Goal: Task Accomplishment & Management: Use online tool/utility

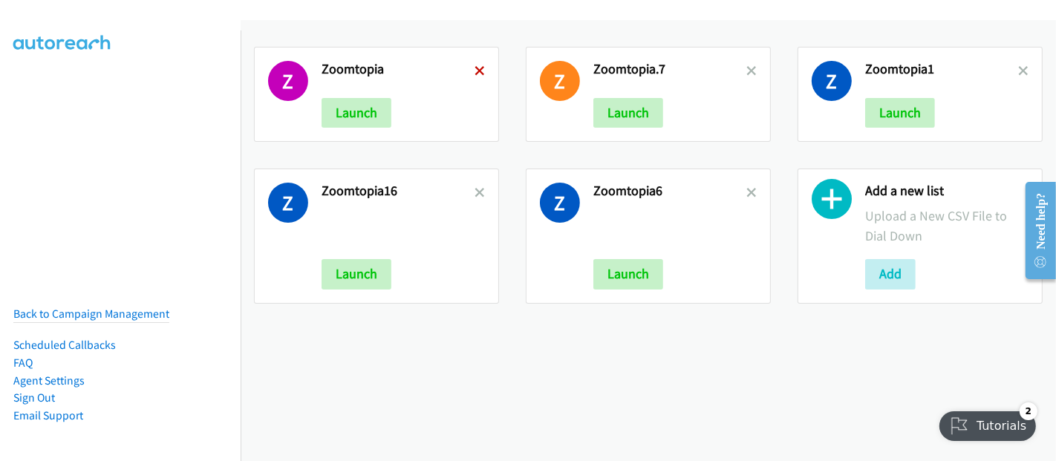
click at [478, 67] on icon at bounding box center [480, 72] width 10 height 10
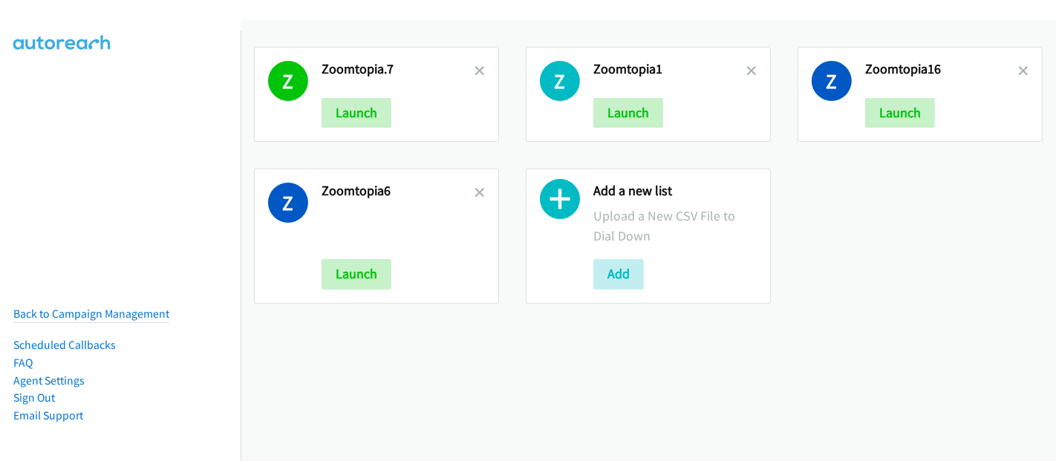
click at [478, 67] on icon at bounding box center [480, 72] width 10 height 10
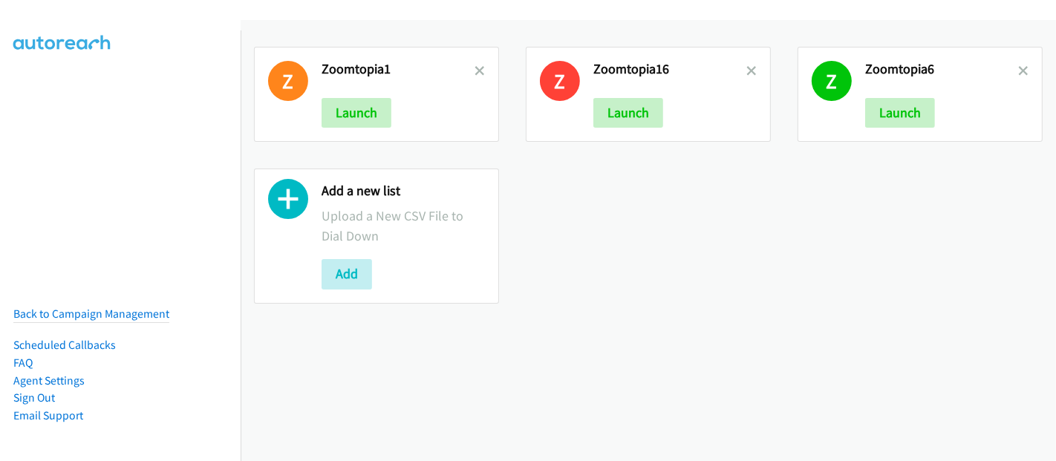
click at [478, 67] on icon at bounding box center [480, 72] width 10 height 10
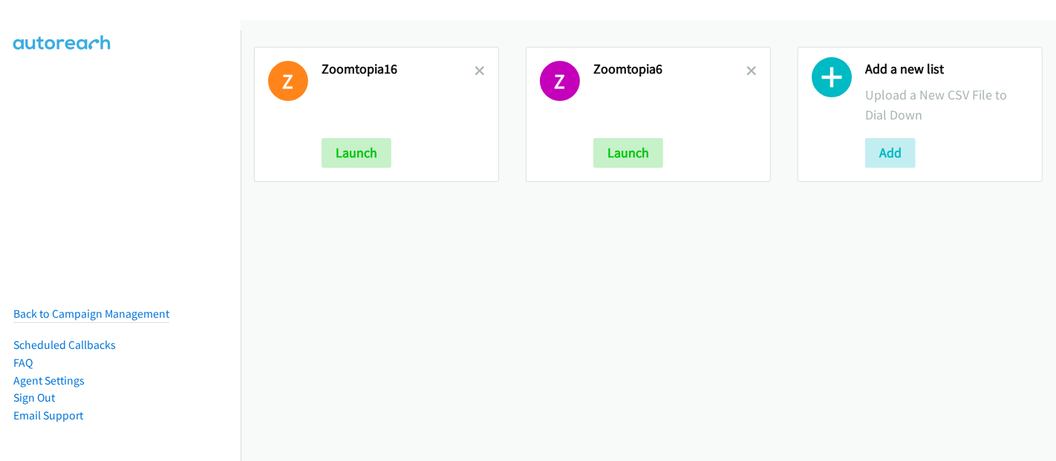
click at [478, 67] on icon at bounding box center [480, 72] width 10 height 10
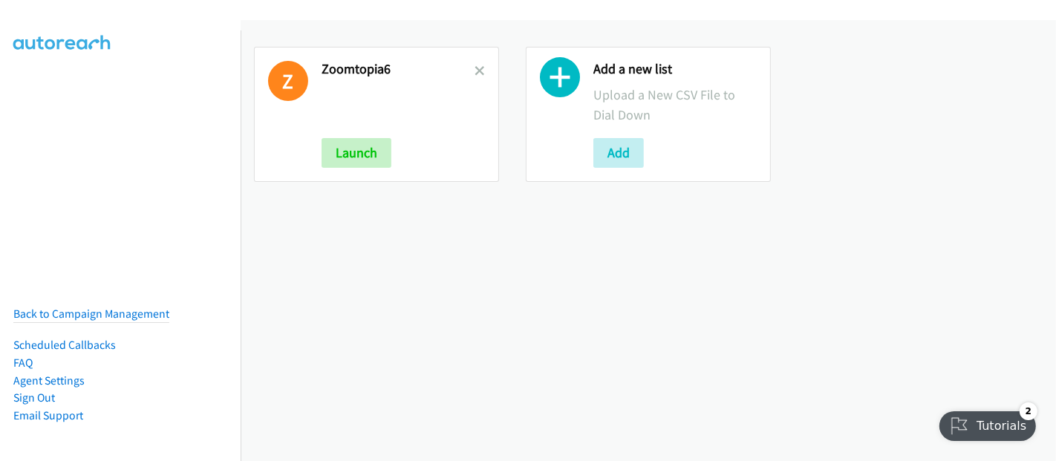
click at [478, 67] on icon at bounding box center [480, 72] width 10 height 10
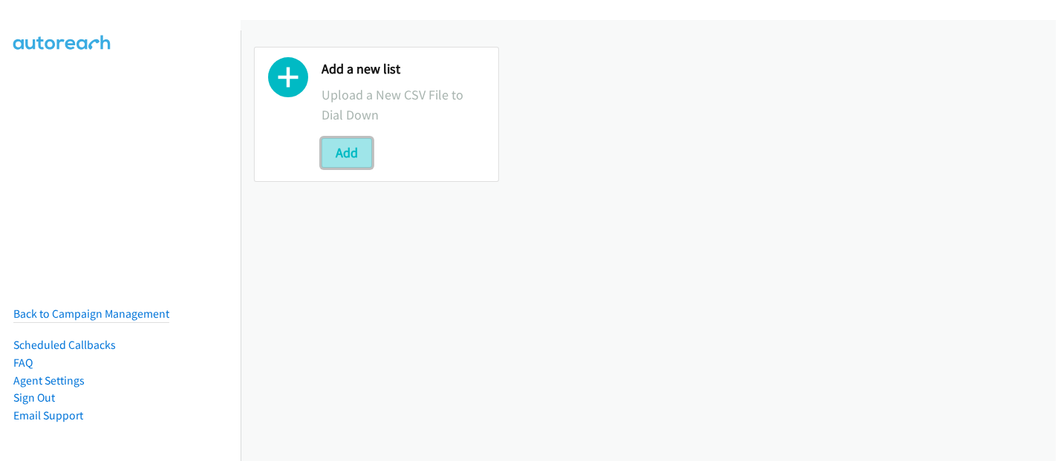
click at [350, 152] on button "Add" at bounding box center [347, 153] width 51 height 30
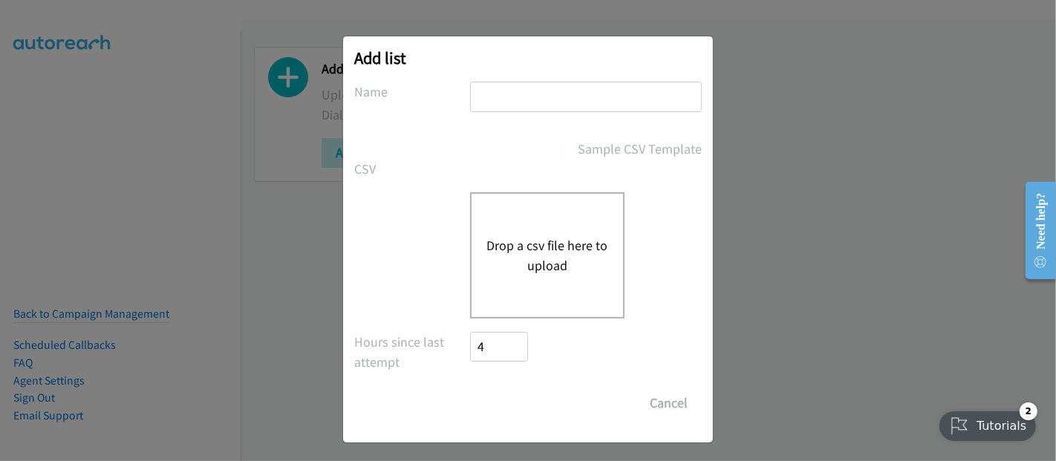
click at [535, 224] on div "Drop a csv file here to upload" at bounding box center [547, 255] width 154 height 126
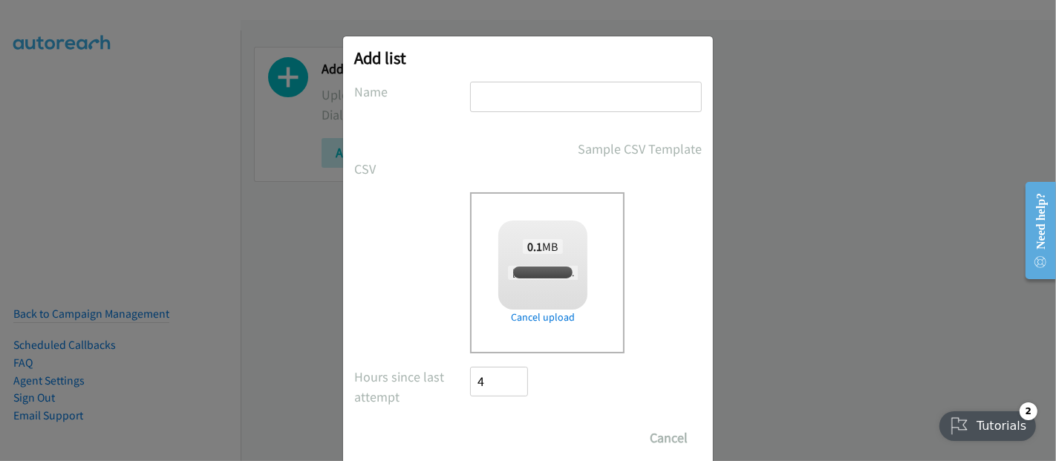
checkbox input "true"
click at [520, 110] on input "text" at bounding box center [586, 97] width 232 height 30
type input "RedHat"
click at [511, 429] on input "Save List" at bounding box center [509, 438] width 78 height 30
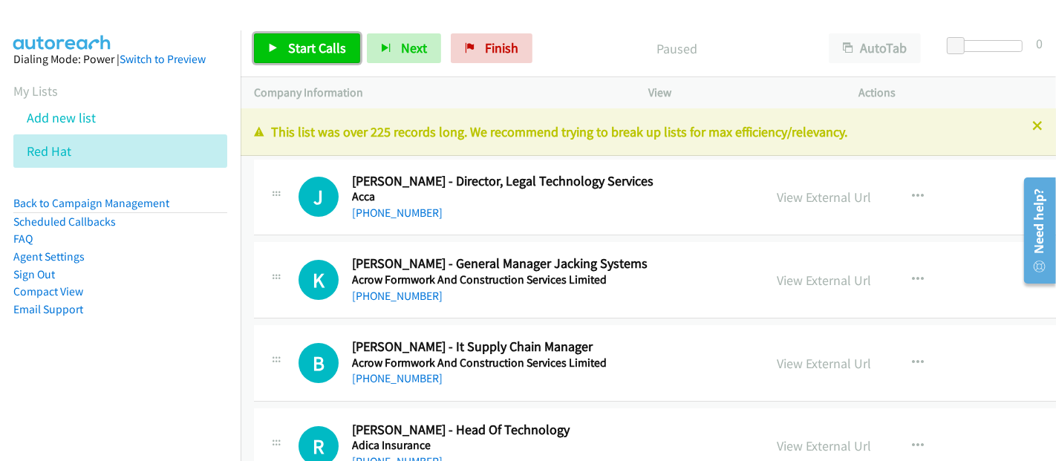
click at [307, 48] on span "Start Calls" at bounding box center [317, 47] width 58 height 17
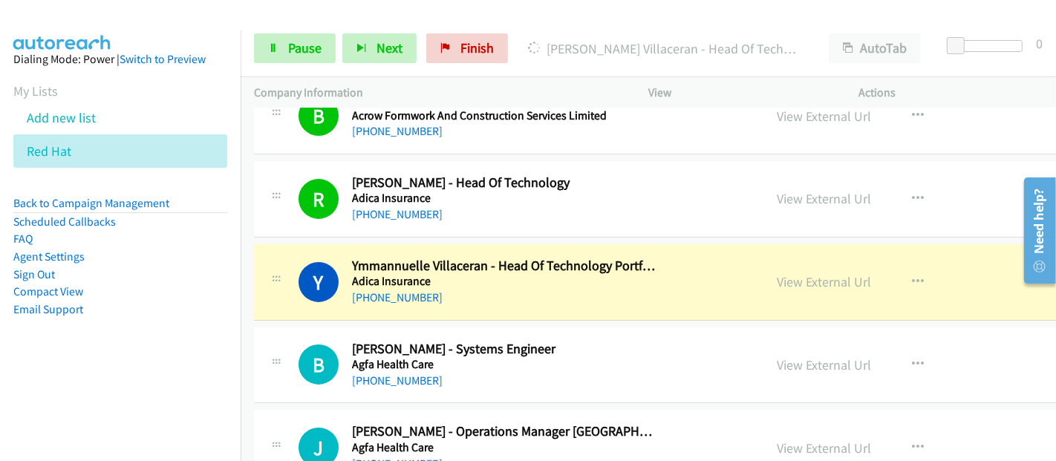
scroll to position [330, 0]
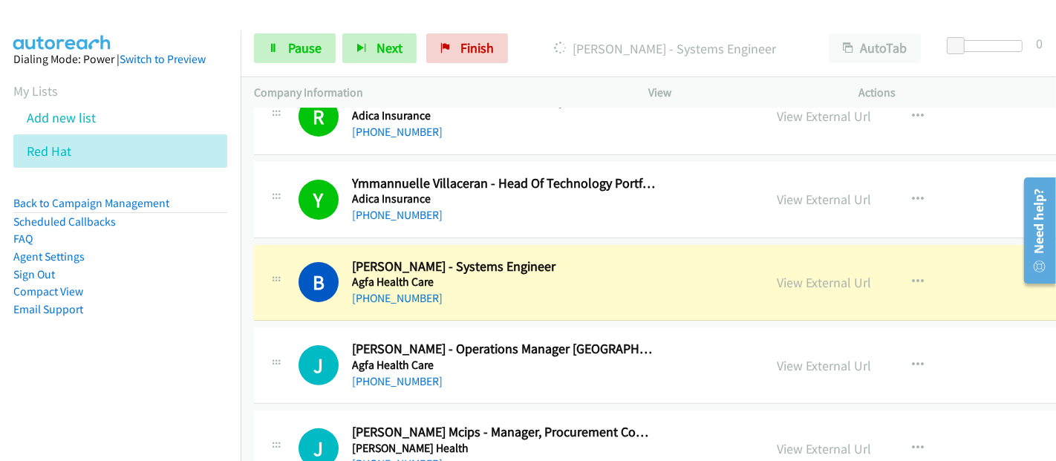
drag, startPoint x: 664, startPoint y: 296, endPoint x: 717, endPoint y: 299, distance: 52.8
click at [664, 296] on div "B Callback Scheduled Brad Moore - Systems Engineer Agfa Health Care Australia/S…" at bounding box center [525, 282] width 452 height 49
click at [660, 279] on div "B Callback Scheduled Brad Moore - Systems Engineer Agfa Health Care Australia/S…" at bounding box center [525, 282] width 452 height 49
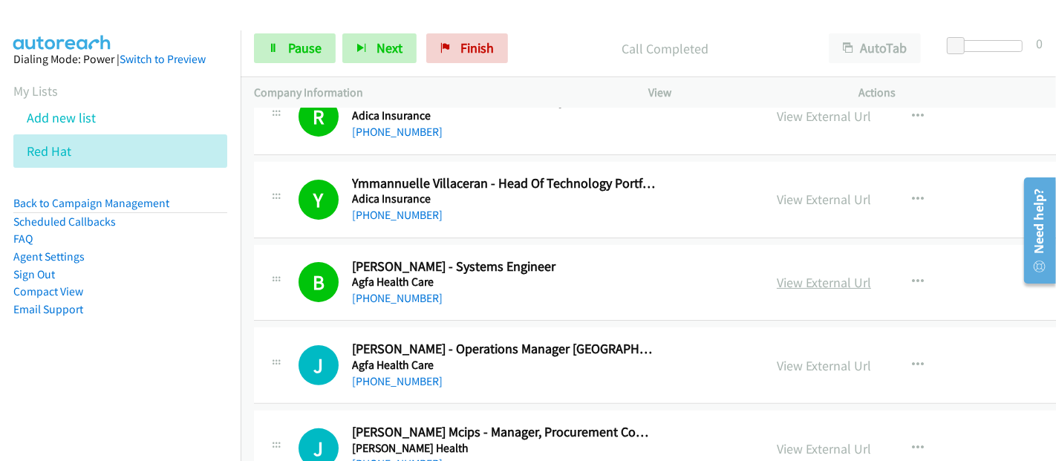
click at [792, 285] on link "View External Url" at bounding box center [824, 282] width 94 height 17
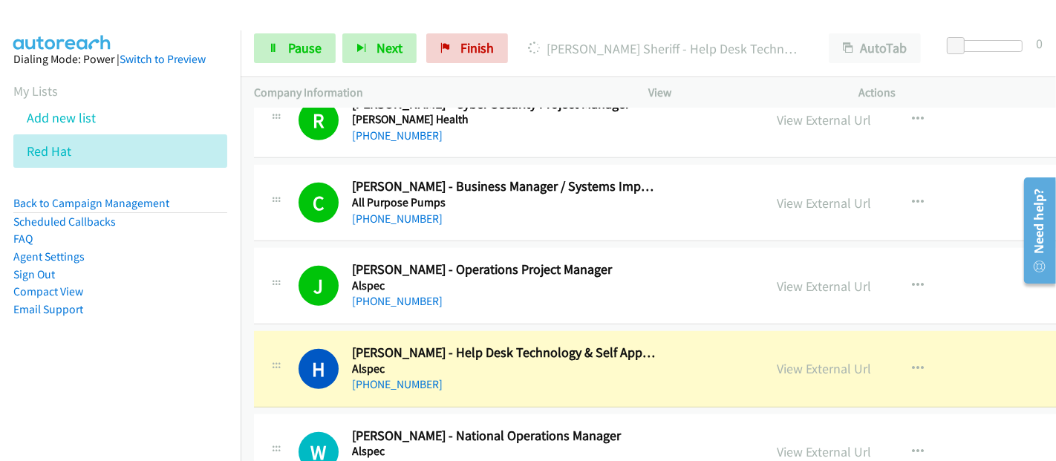
scroll to position [1073, 0]
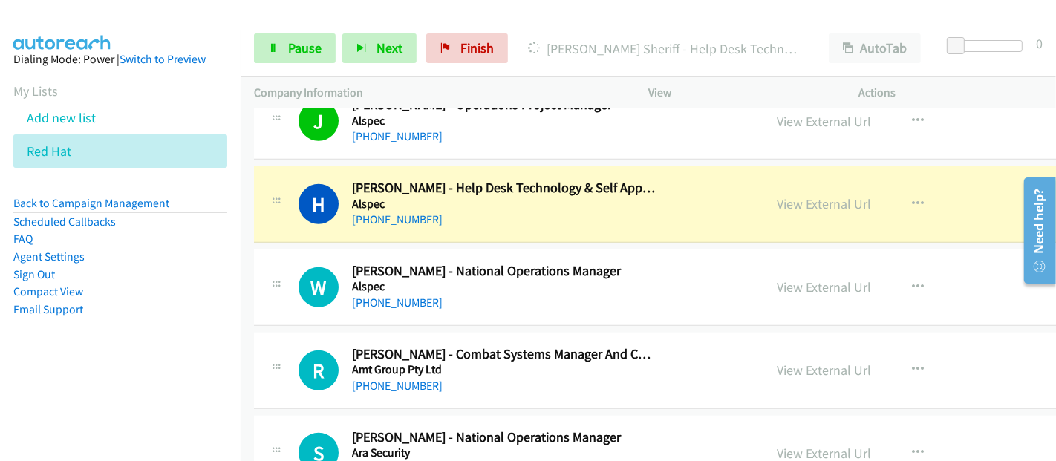
drag, startPoint x: 595, startPoint y: 246, endPoint x: 596, endPoint y: 234, distance: 11.9
click at [595, 250] on div "W Callback Scheduled Wayne Larsen - National Operations Manager Alspec Australi…" at bounding box center [737, 288] width 966 height 77
click at [777, 202] on link "View External Url" at bounding box center [824, 203] width 94 height 17
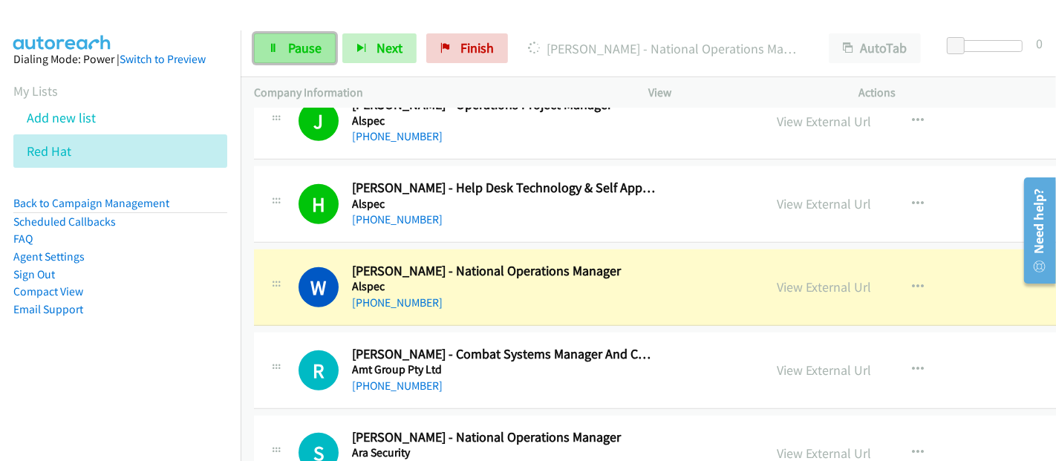
click at [296, 53] on span "Pause" at bounding box center [304, 47] width 33 height 17
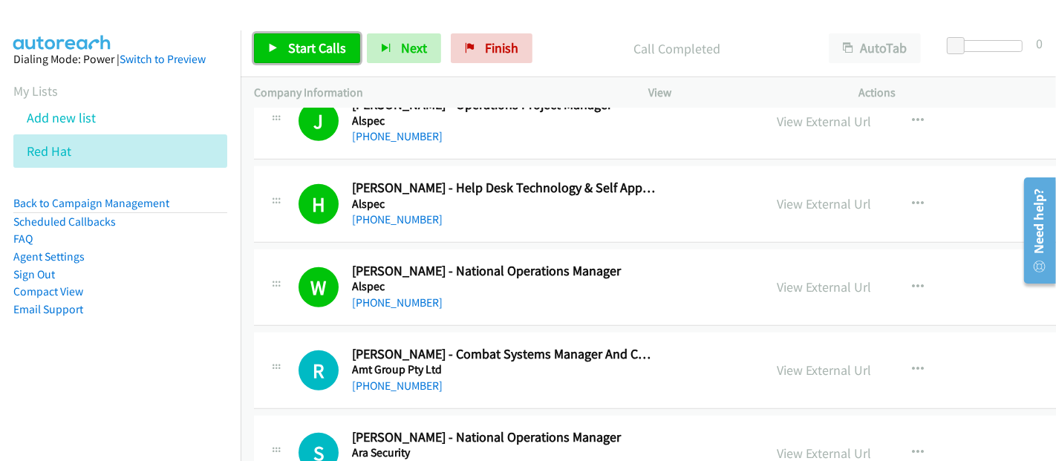
click at [299, 50] on span "Start Calls" at bounding box center [317, 47] width 58 height 17
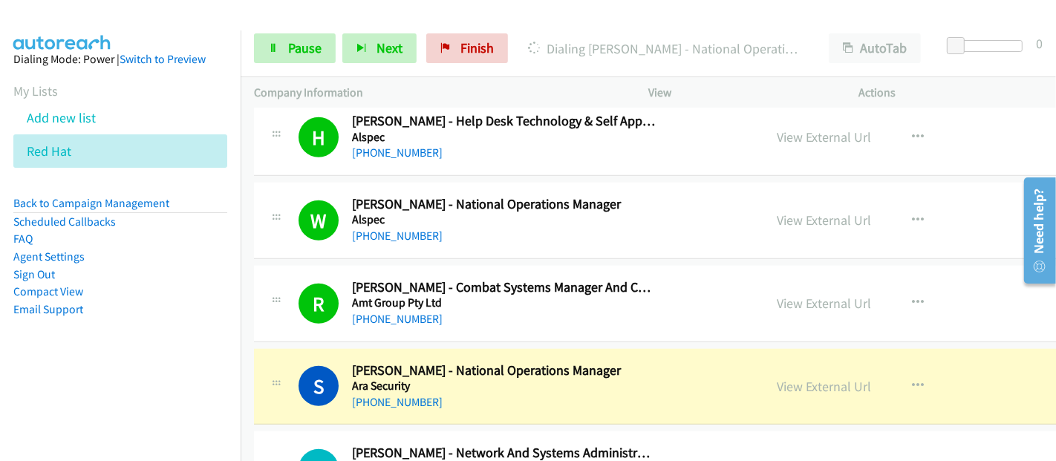
scroll to position [1155, 0]
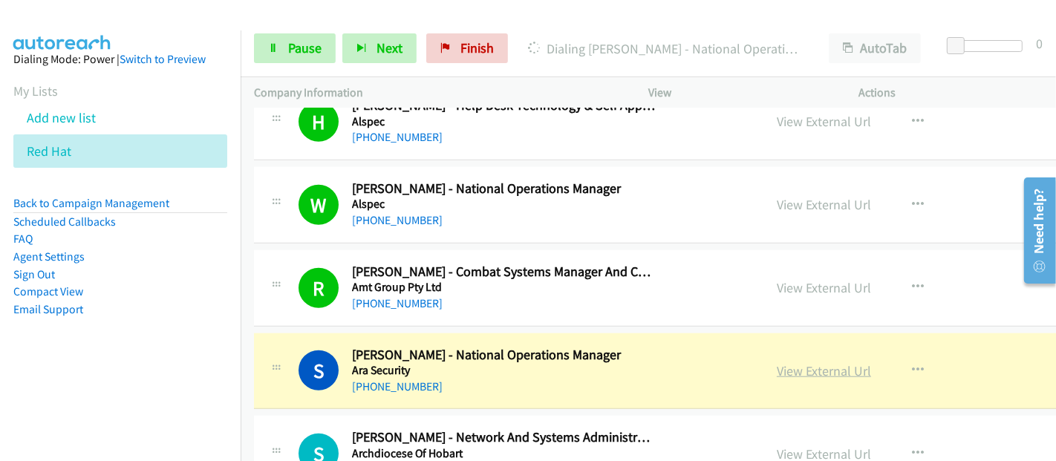
click at [777, 365] on link "View External Url" at bounding box center [824, 370] width 94 height 17
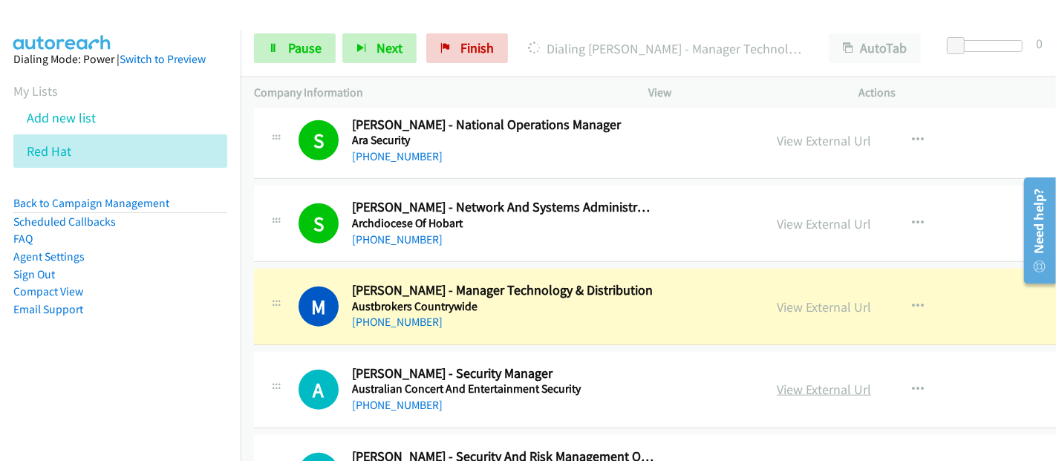
scroll to position [1402, 0]
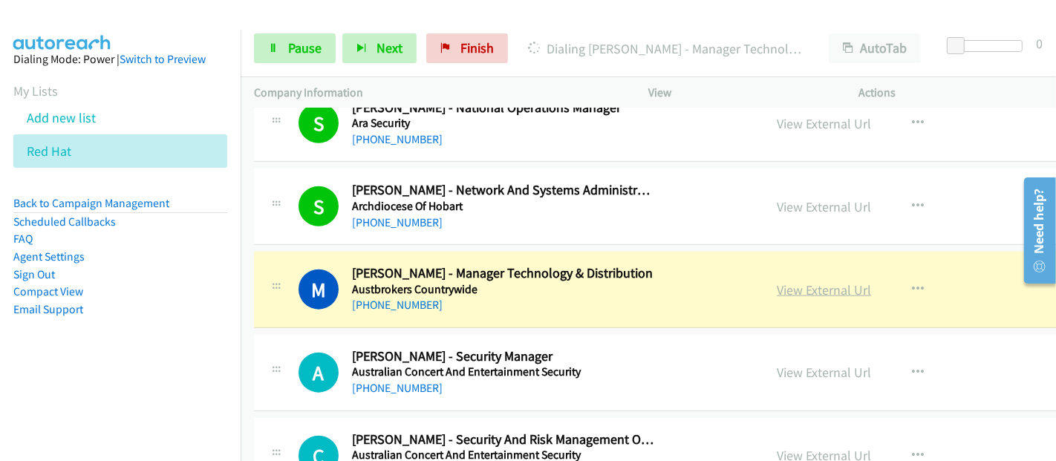
click at [794, 284] on link "View External Url" at bounding box center [824, 289] width 94 height 17
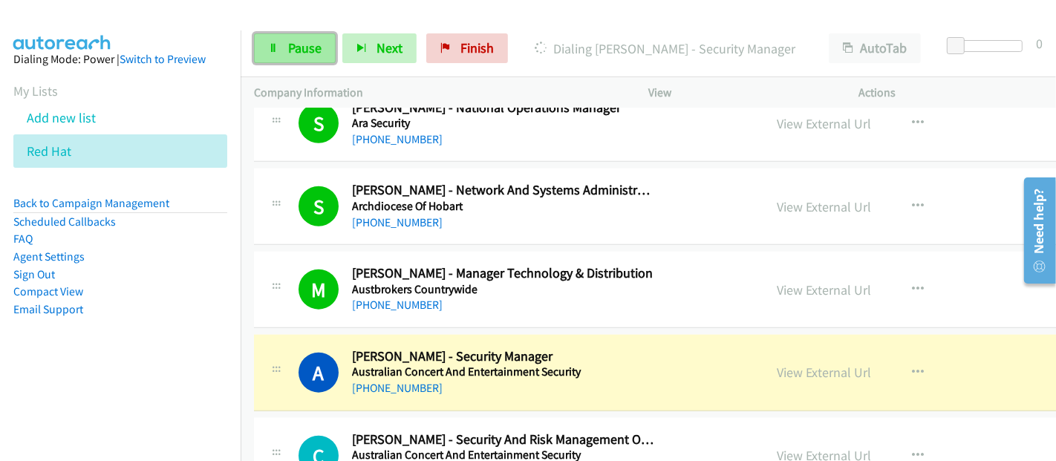
click at [293, 53] on span "Pause" at bounding box center [304, 47] width 33 height 17
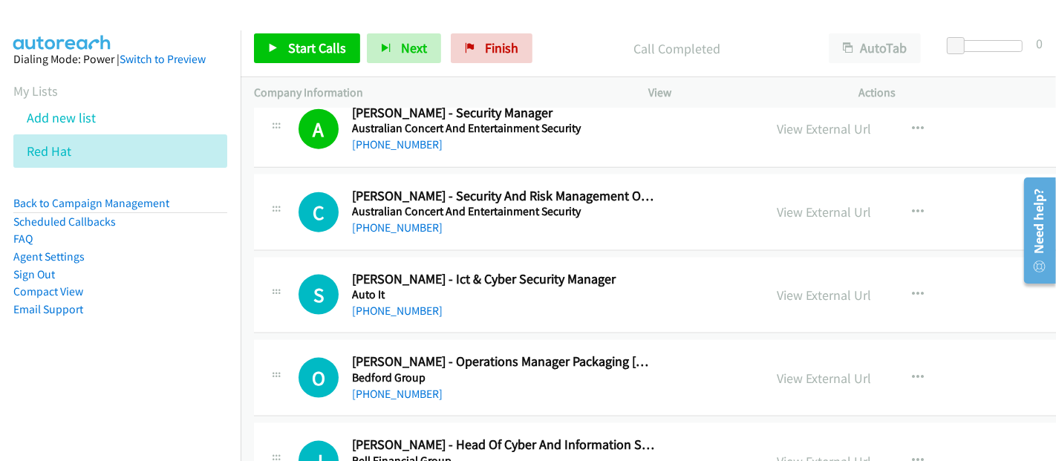
scroll to position [1650, 0]
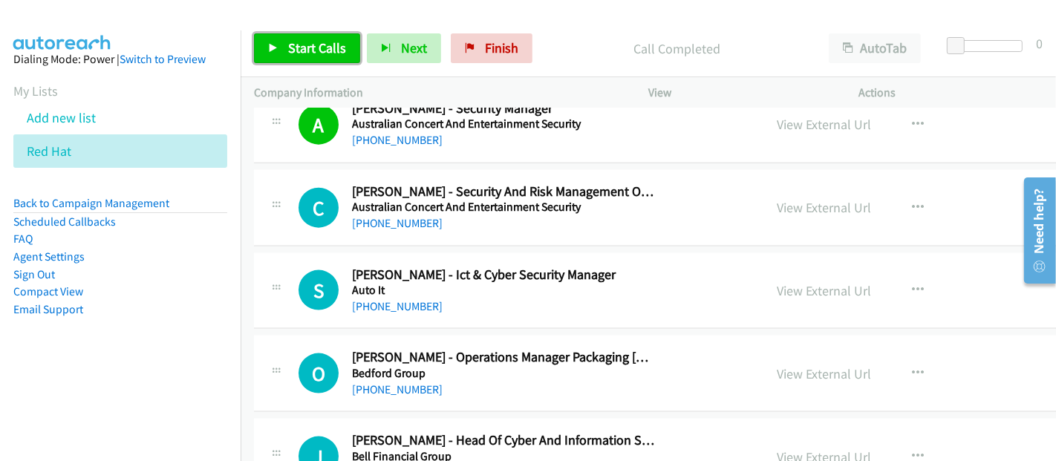
click at [313, 48] on span "Start Calls" at bounding box center [317, 47] width 58 height 17
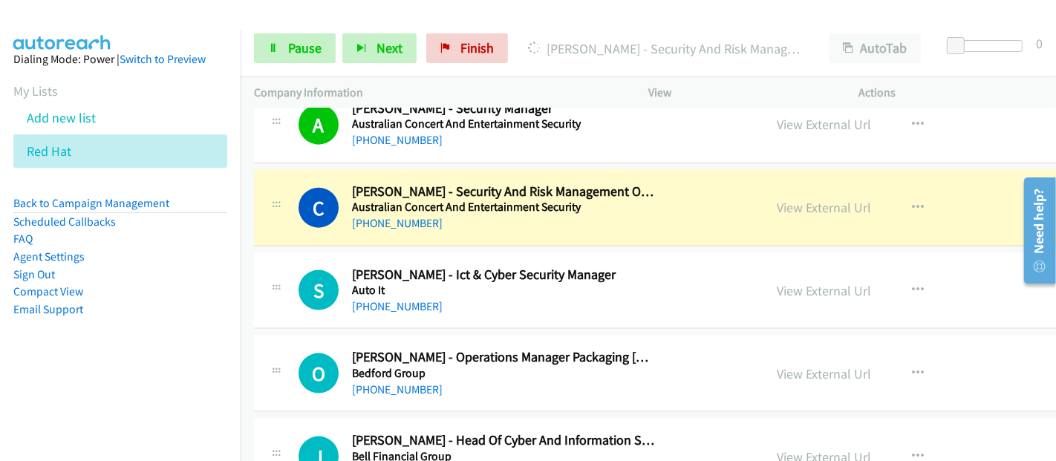
click at [671, 206] on div "C Callback Scheduled Corey Halton - Security And Risk Management Officer Austra…" at bounding box center [525, 207] width 452 height 49
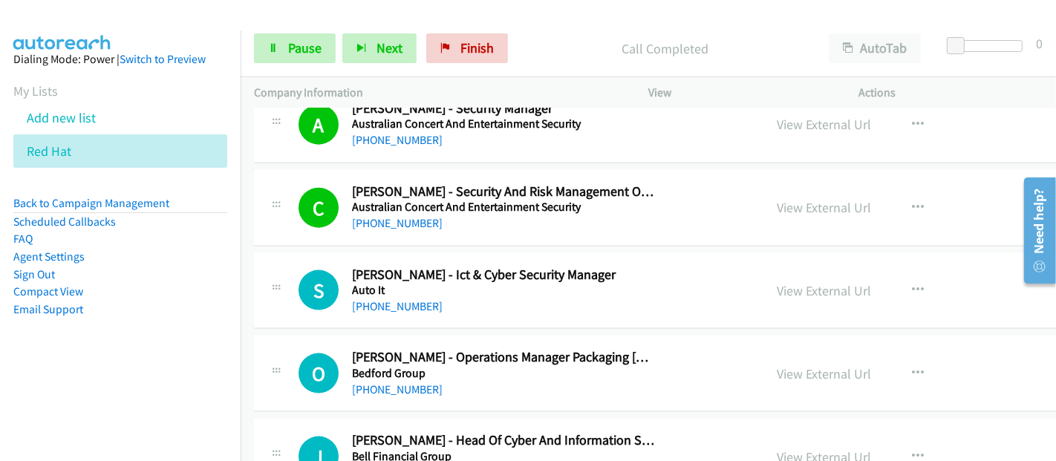
click at [557, 419] on div "J Callback Scheduled James Pott - Head Of Cyber And Information Security Bell F…" at bounding box center [737, 457] width 966 height 77
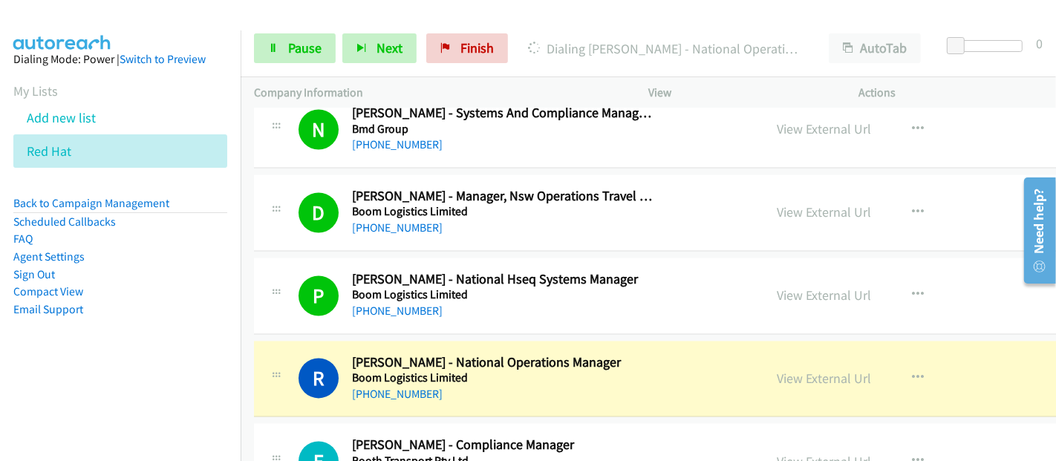
scroll to position [2640, 0]
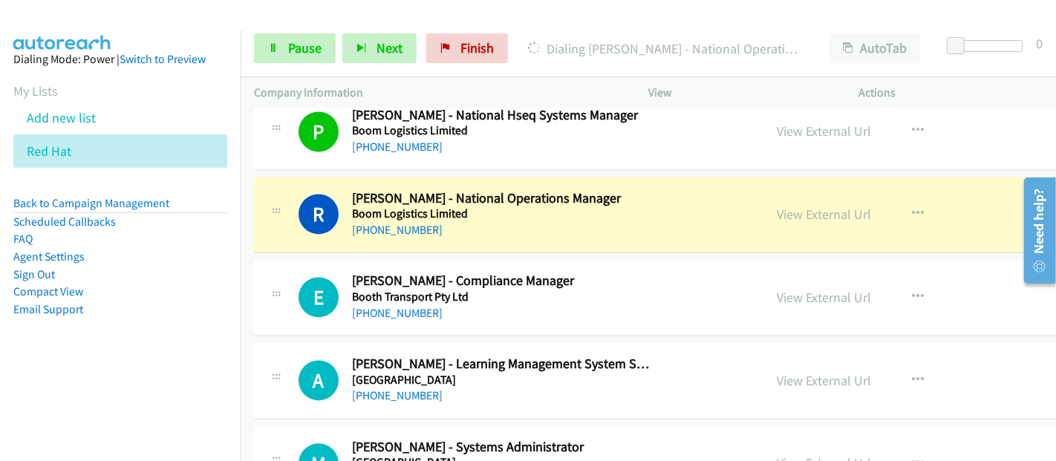
drag, startPoint x: 630, startPoint y: 206, endPoint x: 717, endPoint y: 217, distance: 87.5
click at [630, 206] on h5 "Boom Logistics Limited" at bounding box center [504, 213] width 304 height 15
click at [787, 211] on link "View External Url" at bounding box center [824, 214] width 94 height 17
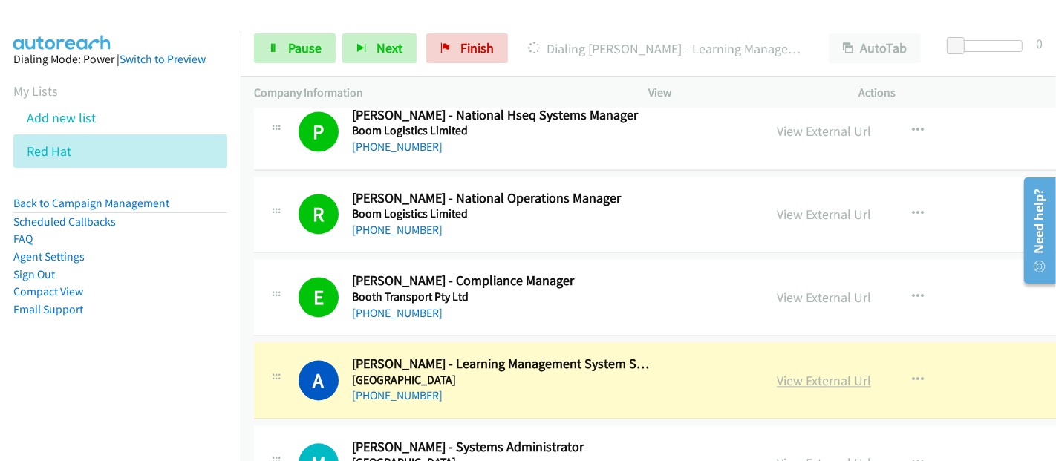
click at [785, 374] on link "View External Url" at bounding box center [824, 380] width 94 height 17
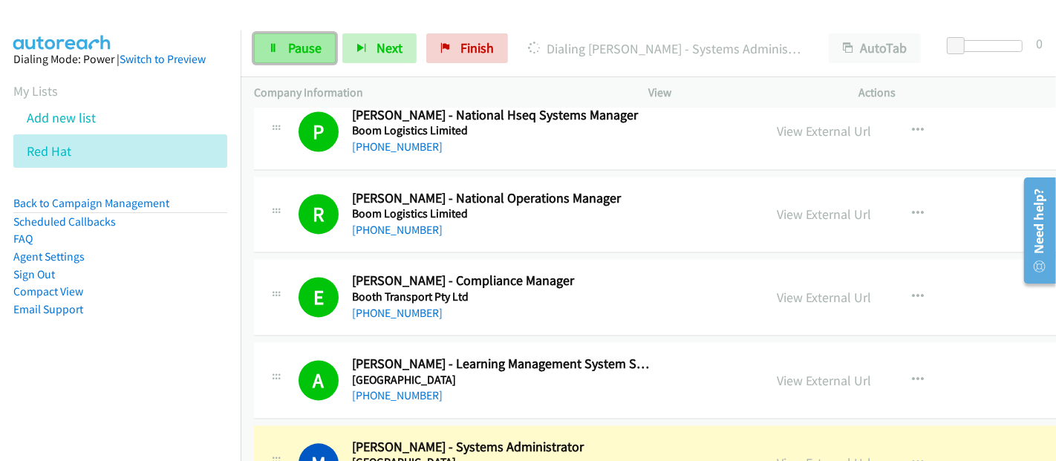
click at [307, 59] on link "Pause" at bounding box center [295, 48] width 82 height 30
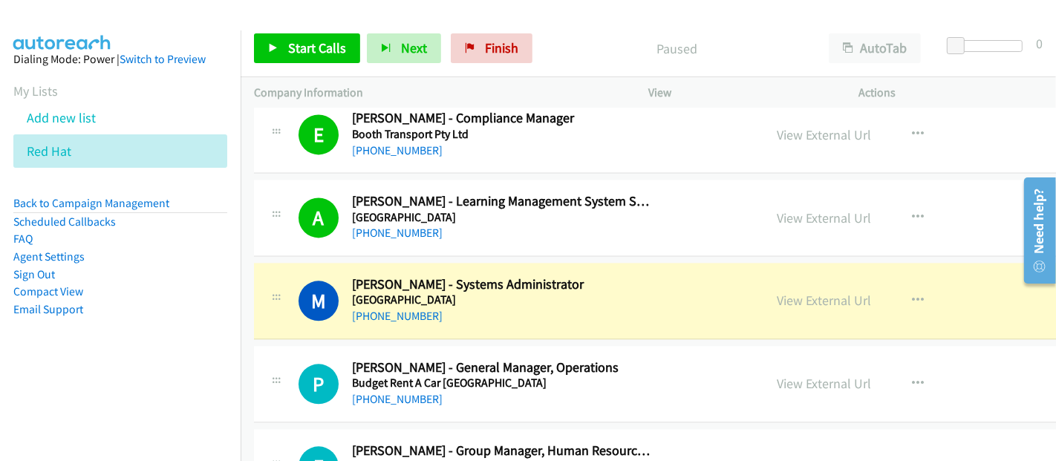
scroll to position [2805, 0]
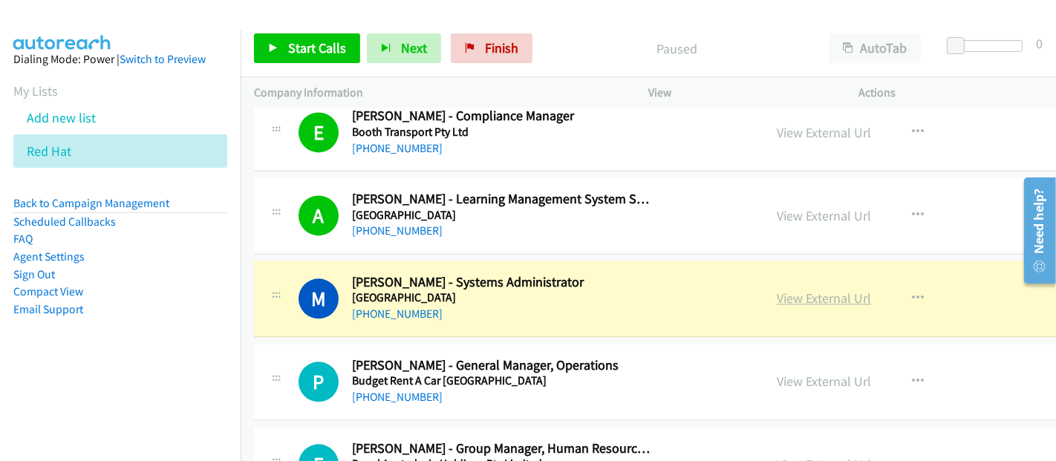
click at [777, 290] on link "View External Url" at bounding box center [824, 298] width 94 height 17
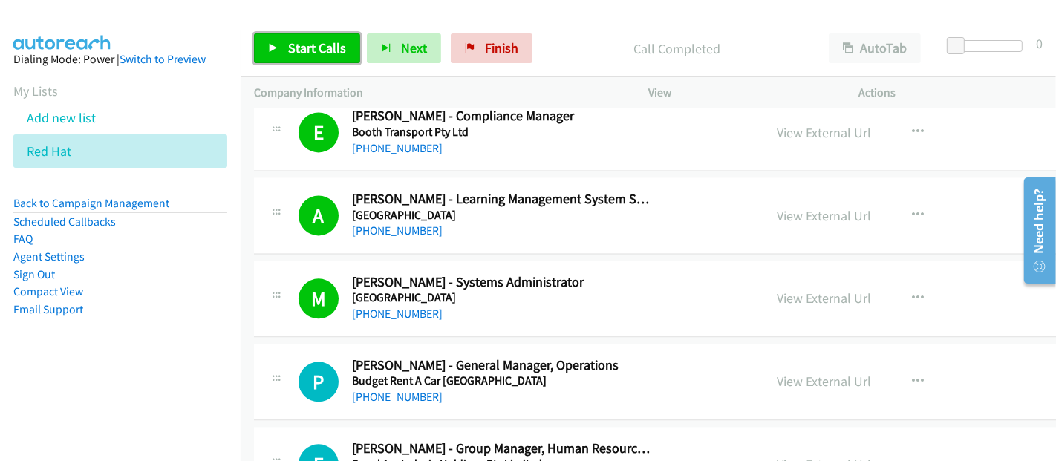
click at [328, 39] on link "Start Calls" at bounding box center [307, 48] width 106 height 30
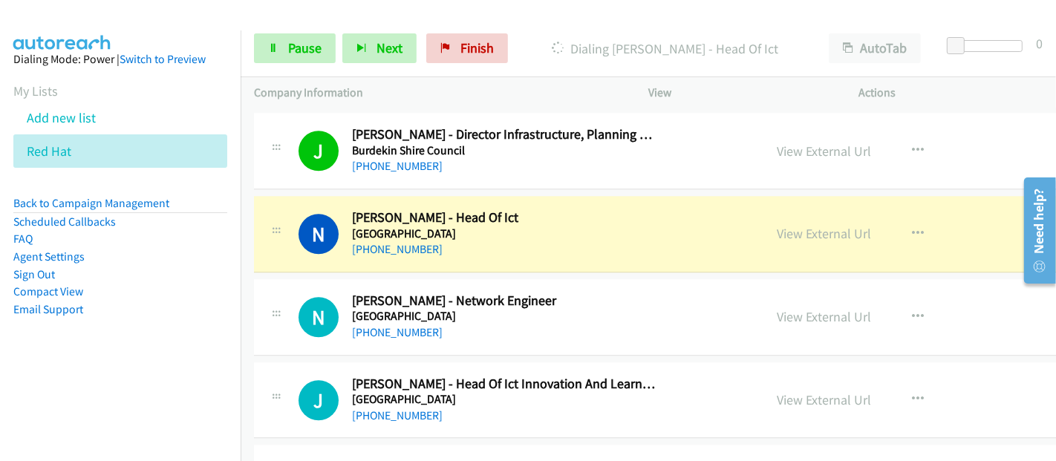
scroll to position [3301, 0]
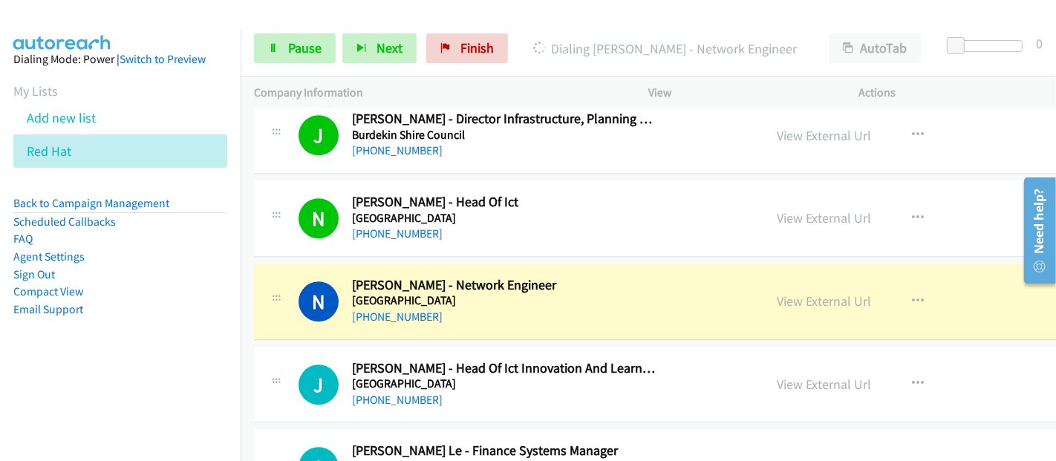
click at [665, 307] on div "N Callback Scheduled Nuwan Gamage - Network Engineer Camberwell Grammar School …" at bounding box center [525, 301] width 452 height 49
click at [807, 295] on link "View External Url" at bounding box center [824, 301] width 94 height 17
click at [285, 51] on link "Pause" at bounding box center [295, 48] width 82 height 30
